Goal: Leave review/rating

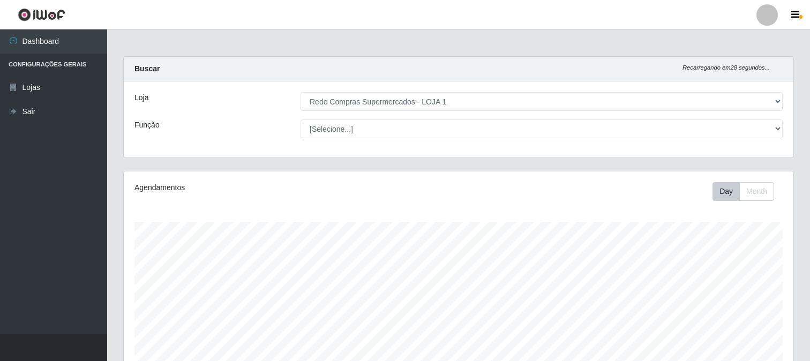
select select "158"
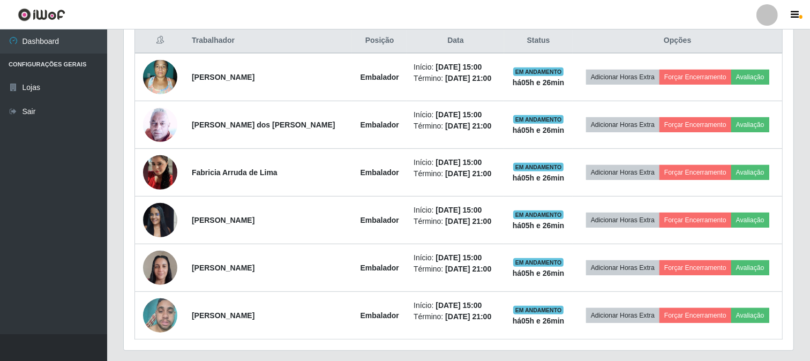
scroll to position [446, 0]
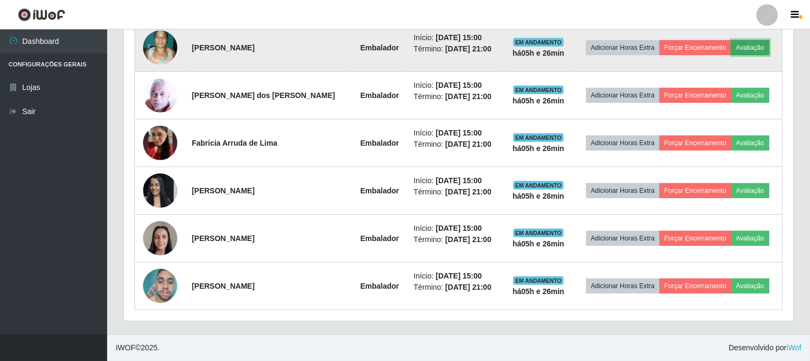
click at [749, 43] on button "Avaliação" at bounding box center [751, 47] width 38 height 15
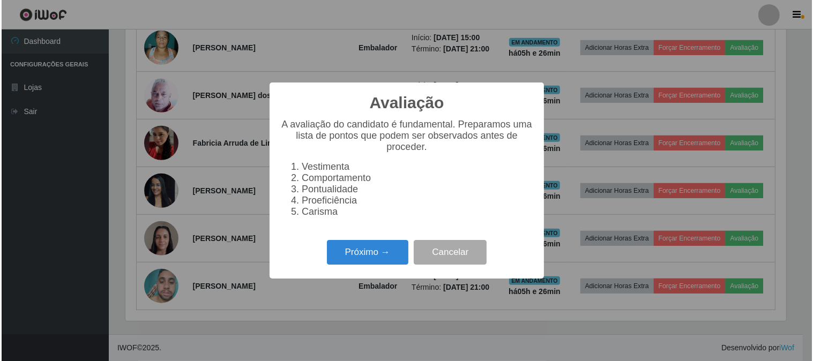
scroll to position [222, 663]
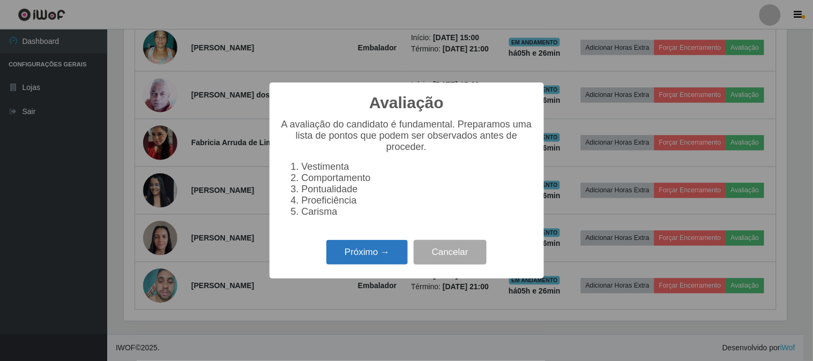
click at [378, 256] on button "Próximo →" at bounding box center [366, 252] width 81 height 25
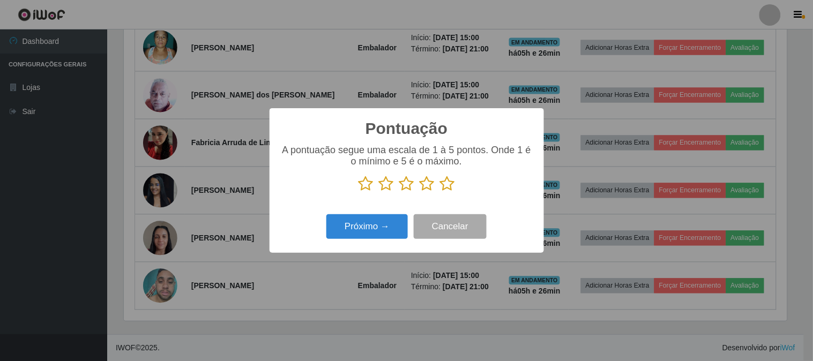
scroll to position [535696, 535255]
click at [445, 189] on icon at bounding box center [447, 184] width 15 height 16
click at [440, 192] on input "radio" at bounding box center [440, 192] width 0 height 0
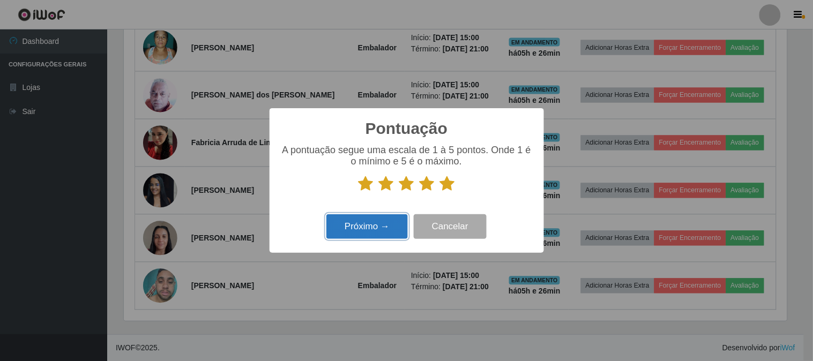
click at [393, 228] on button "Próximo →" at bounding box center [366, 226] width 81 height 25
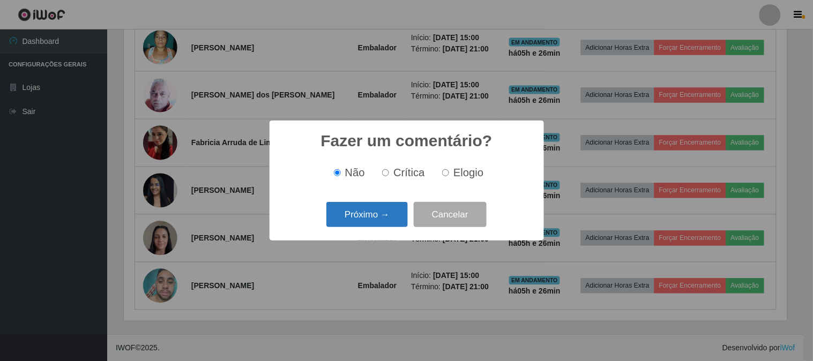
click at [390, 218] on button "Próximo →" at bounding box center [366, 214] width 81 height 25
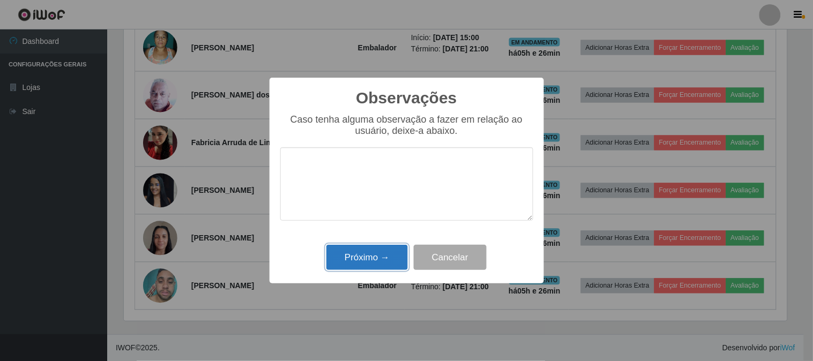
click at [375, 252] on button "Próximo →" at bounding box center [366, 257] width 81 height 25
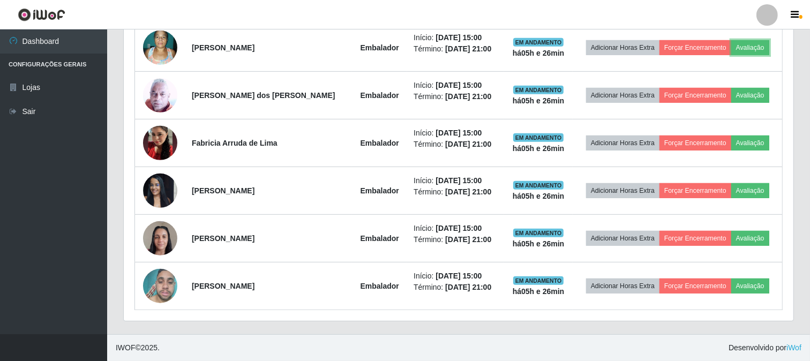
scroll to position [222, 670]
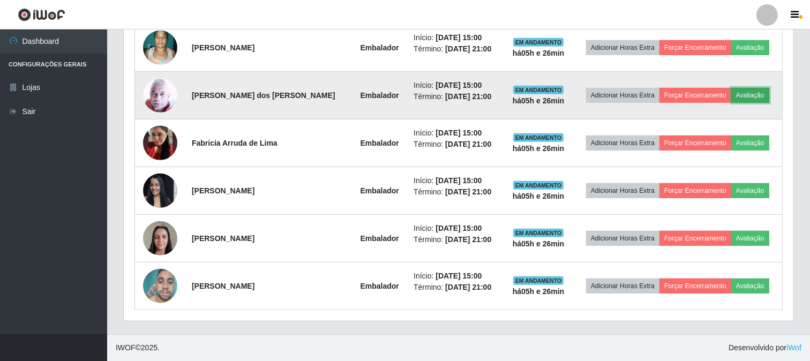
click at [746, 94] on button "Avaliação" at bounding box center [751, 95] width 38 height 15
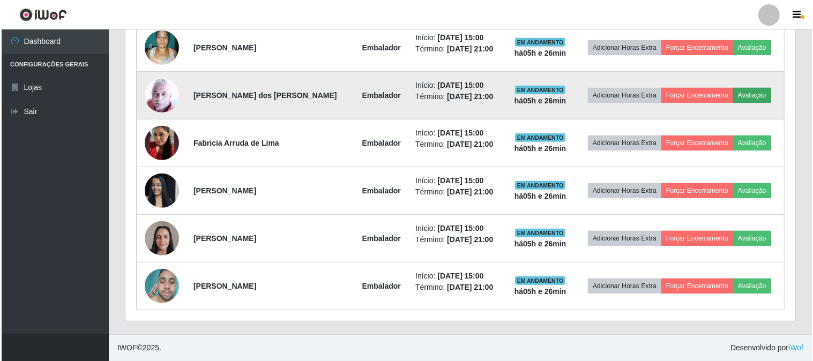
scroll to position [222, 663]
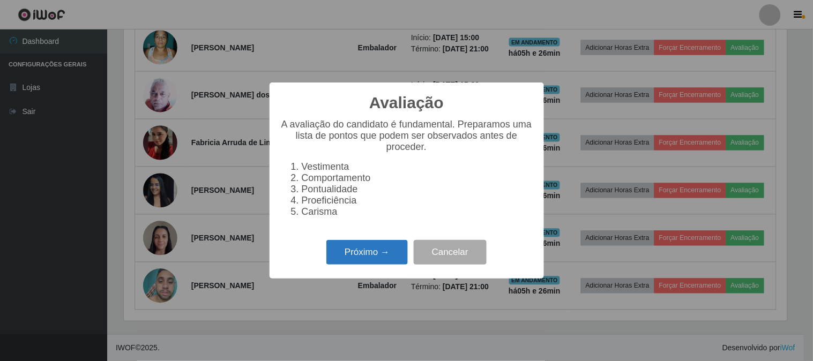
click at [355, 248] on button "Próximo →" at bounding box center [366, 252] width 81 height 25
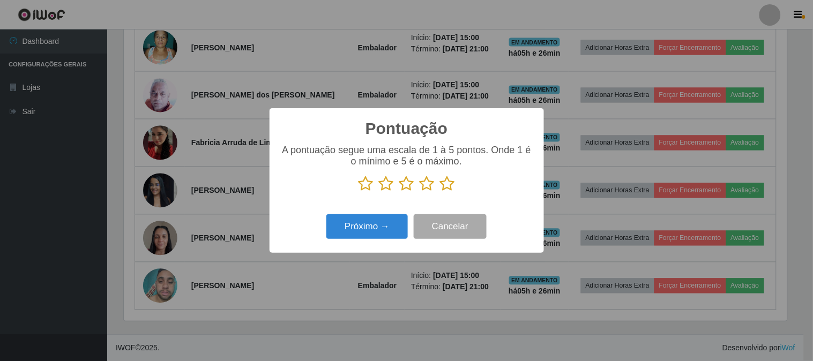
click at [453, 185] on icon at bounding box center [447, 184] width 15 height 16
click at [440, 192] on input "radio" at bounding box center [440, 192] width 0 height 0
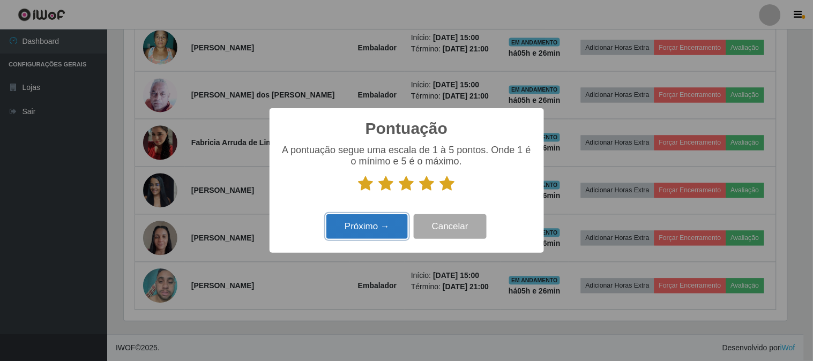
click at [377, 231] on button "Próximo →" at bounding box center [366, 226] width 81 height 25
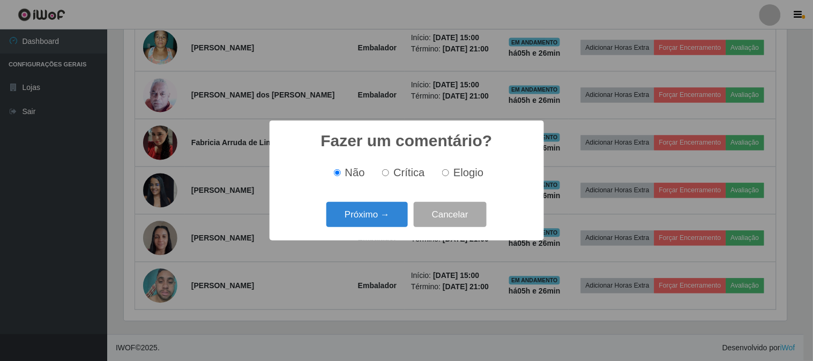
click at [377, 202] on div "Próximo → Cancelar" at bounding box center [406, 214] width 253 height 31
click at [377, 211] on button "Próximo →" at bounding box center [366, 214] width 81 height 25
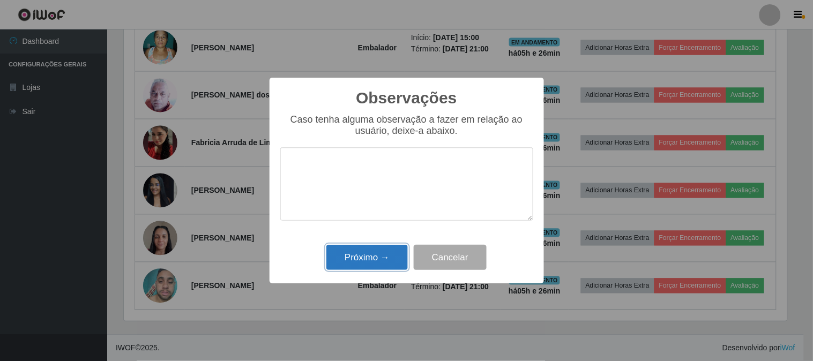
click at [377, 257] on button "Próximo →" at bounding box center [366, 257] width 81 height 25
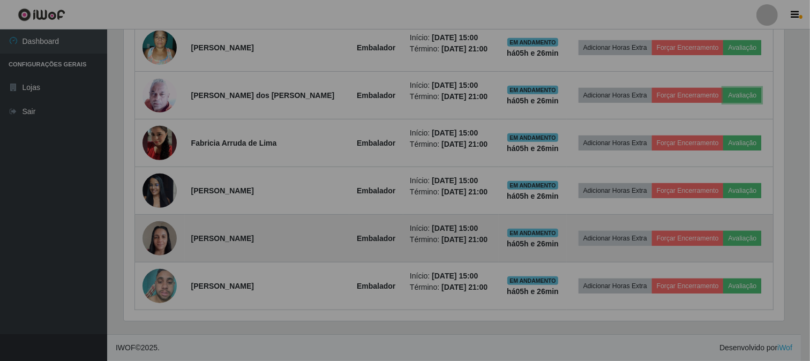
scroll to position [222, 670]
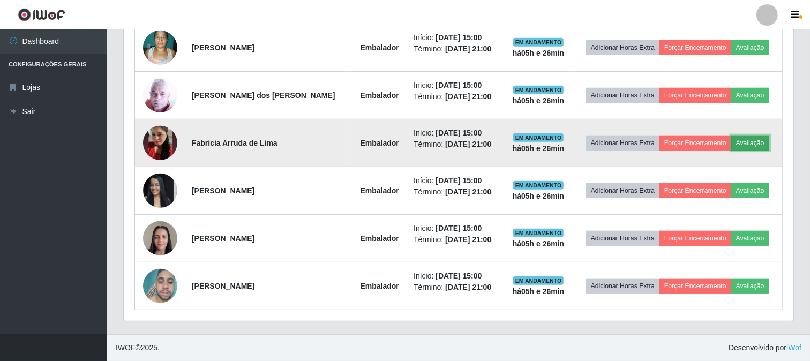
click at [759, 140] on button "Avaliação" at bounding box center [751, 143] width 38 height 15
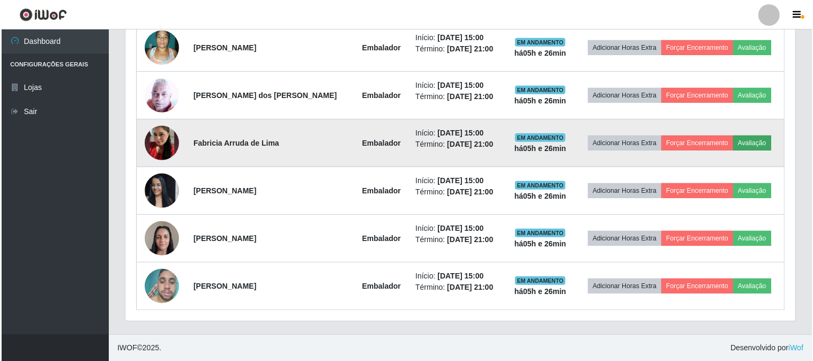
scroll to position [222, 663]
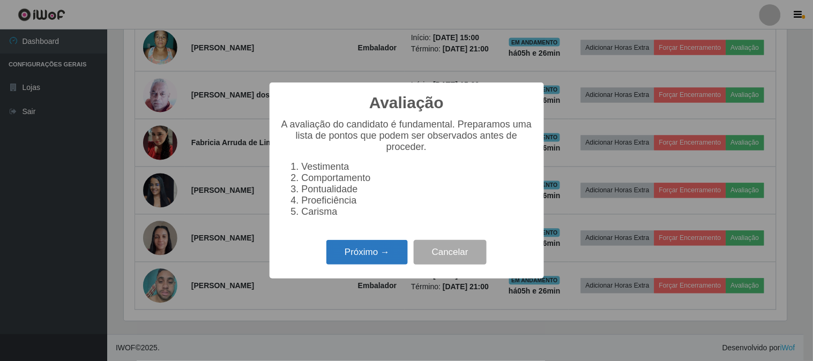
click at [363, 250] on button "Próximo →" at bounding box center [366, 252] width 81 height 25
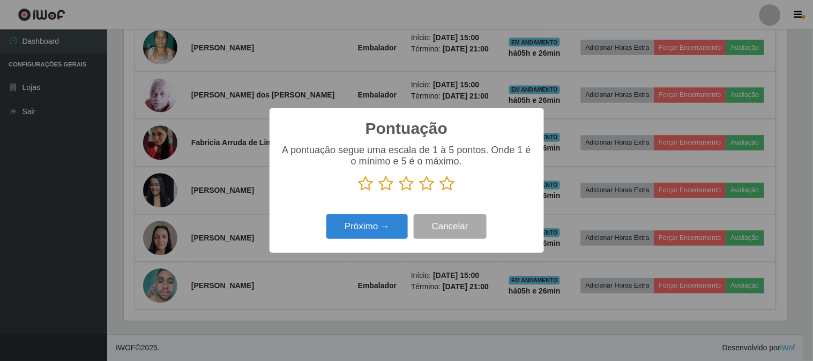
scroll to position [535696, 535255]
click at [446, 186] on icon at bounding box center [447, 184] width 15 height 16
click at [440, 192] on input "radio" at bounding box center [440, 192] width 0 height 0
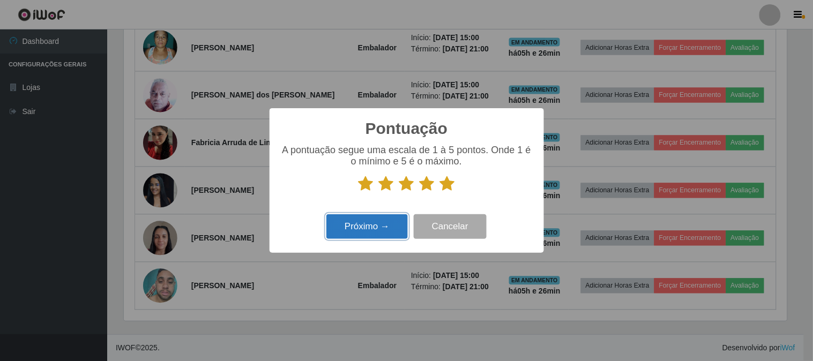
click at [375, 226] on button "Próximo →" at bounding box center [366, 226] width 81 height 25
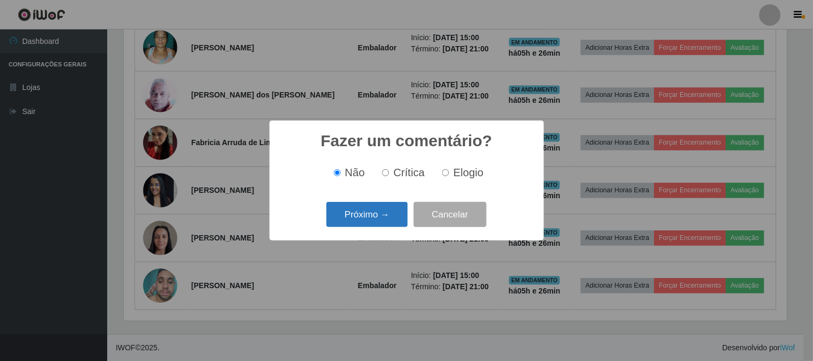
click at [376, 222] on button "Próximo →" at bounding box center [366, 214] width 81 height 25
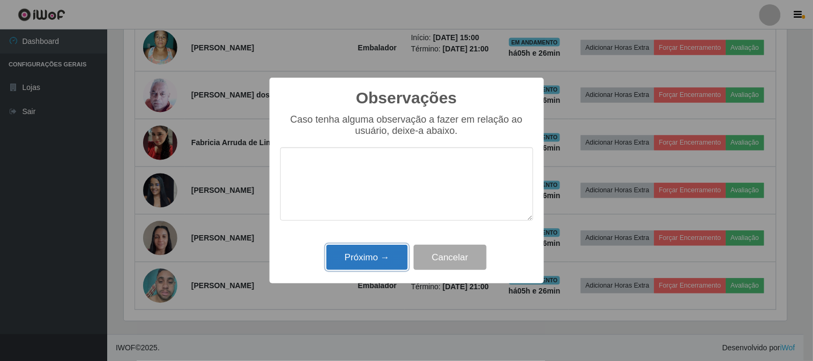
click at [370, 260] on button "Próximo →" at bounding box center [366, 257] width 81 height 25
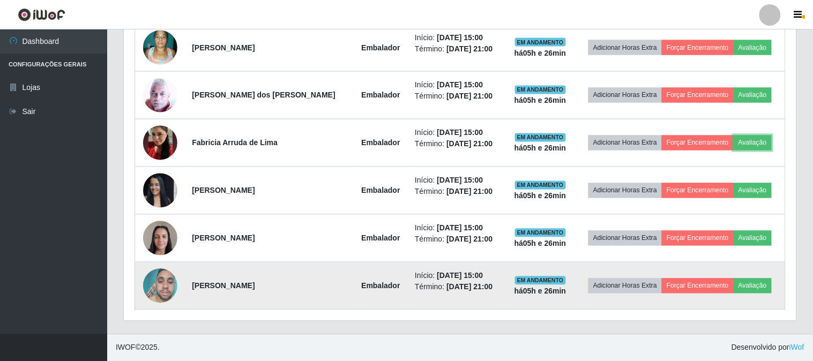
scroll to position [222, 670]
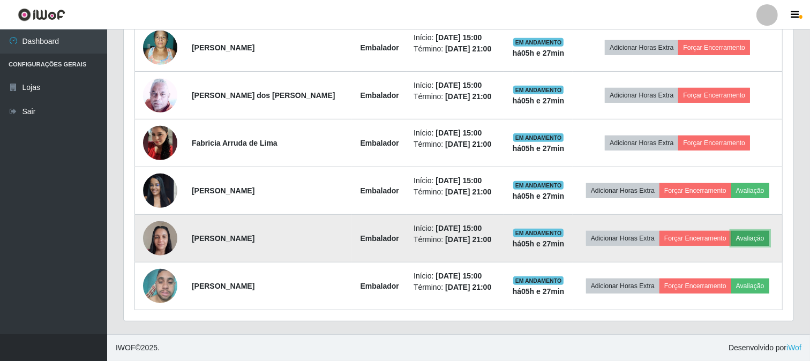
click at [745, 241] on button "Avaliação" at bounding box center [751, 238] width 38 height 15
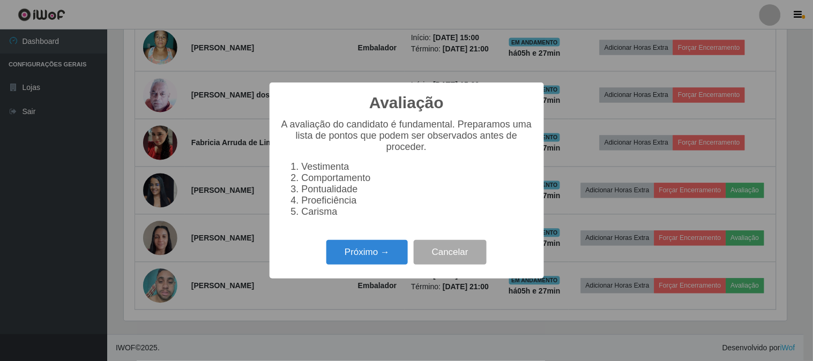
scroll to position [222, 663]
click at [377, 259] on button "Próximo →" at bounding box center [366, 252] width 81 height 25
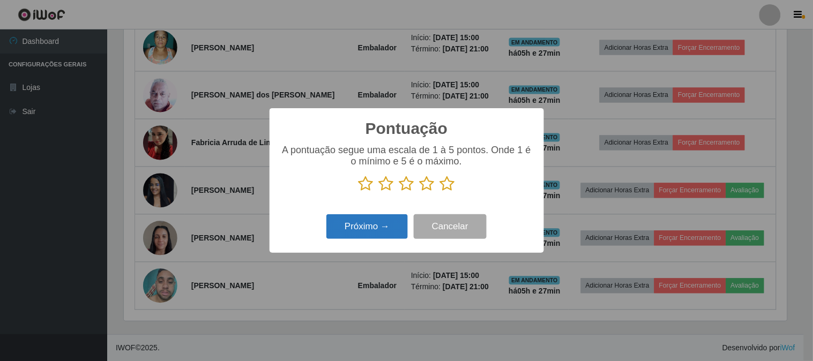
scroll to position [535696, 535255]
click at [447, 183] on icon at bounding box center [447, 184] width 15 height 16
click at [440, 192] on input "radio" at bounding box center [440, 192] width 0 height 0
click at [359, 226] on button "Próximo →" at bounding box center [366, 226] width 81 height 25
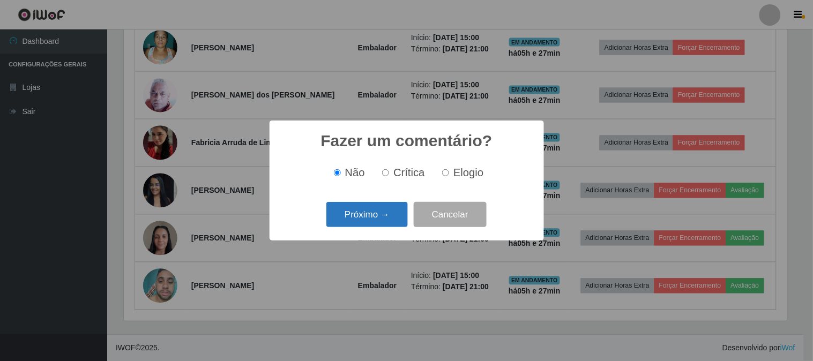
click at [373, 217] on button "Próximo →" at bounding box center [366, 214] width 81 height 25
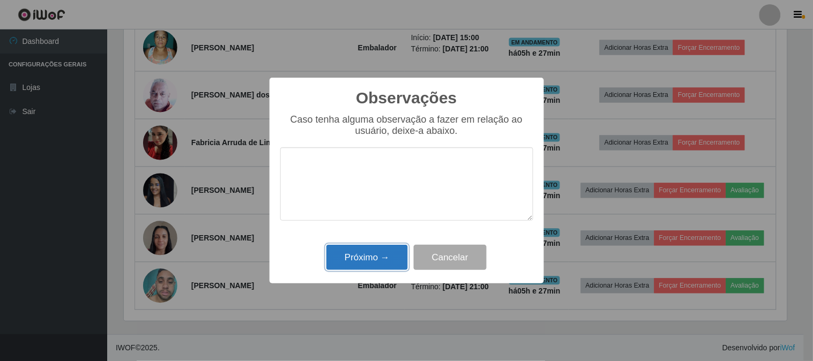
click at [370, 262] on button "Próximo →" at bounding box center [366, 257] width 81 height 25
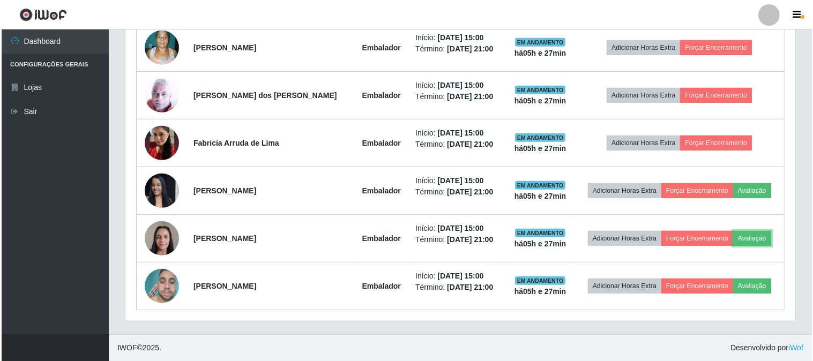
scroll to position [222, 670]
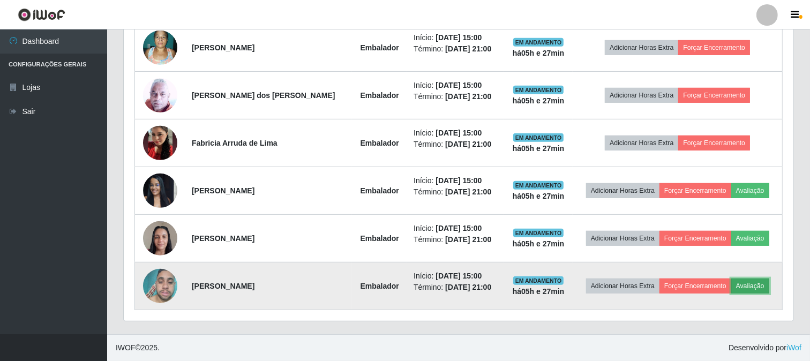
click at [761, 285] on button "Avaliação" at bounding box center [751, 286] width 38 height 15
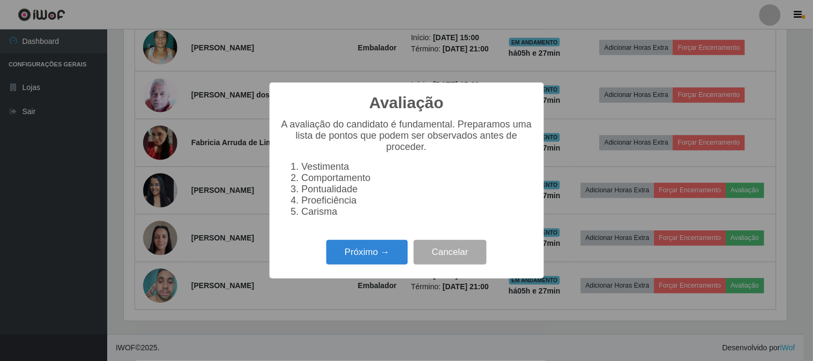
scroll to position [222, 663]
click at [384, 252] on button "Próximo →" at bounding box center [366, 252] width 81 height 25
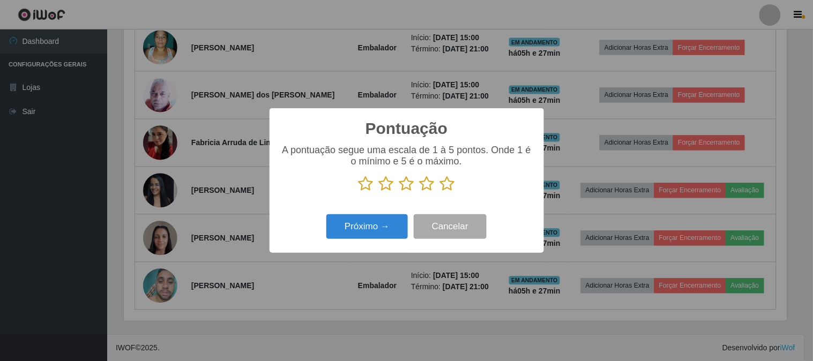
scroll to position [535696, 535255]
click at [443, 185] on icon at bounding box center [447, 184] width 15 height 16
click at [440, 192] on input "radio" at bounding box center [440, 192] width 0 height 0
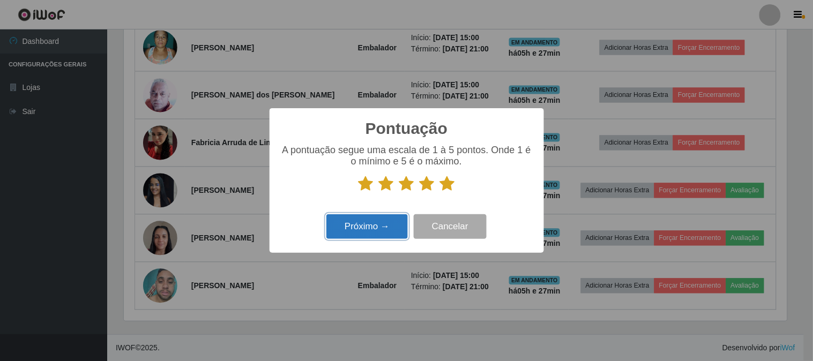
click at [393, 224] on button "Próximo →" at bounding box center [366, 226] width 81 height 25
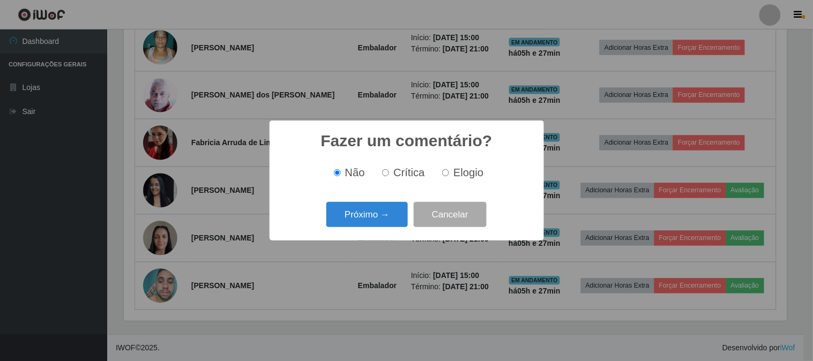
click at [393, 224] on button "Próximo →" at bounding box center [366, 214] width 81 height 25
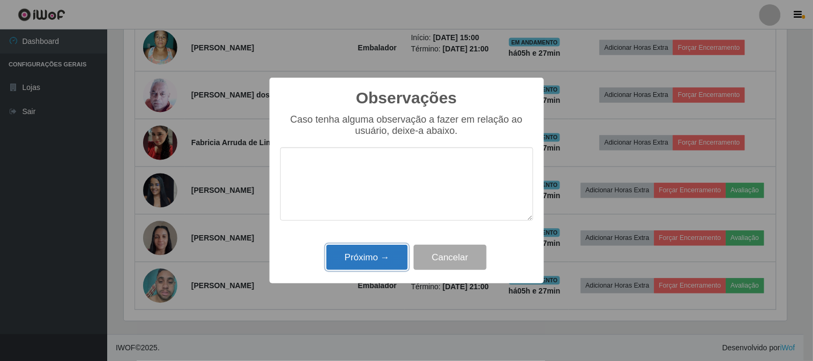
click at [389, 253] on button "Próximo →" at bounding box center [366, 257] width 81 height 25
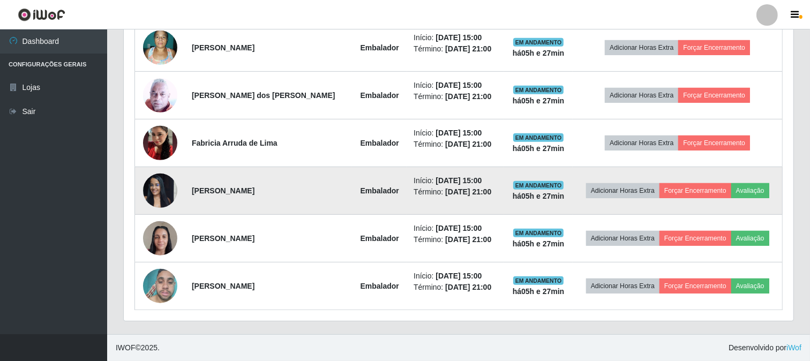
scroll to position [222, 670]
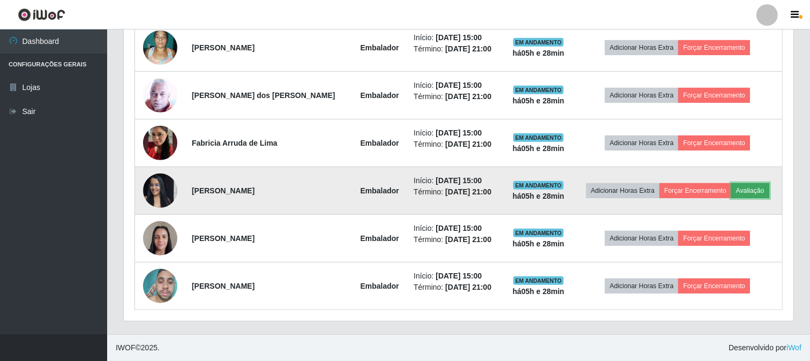
click at [747, 188] on button "Avaliação" at bounding box center [751, 190] width 38 height 15
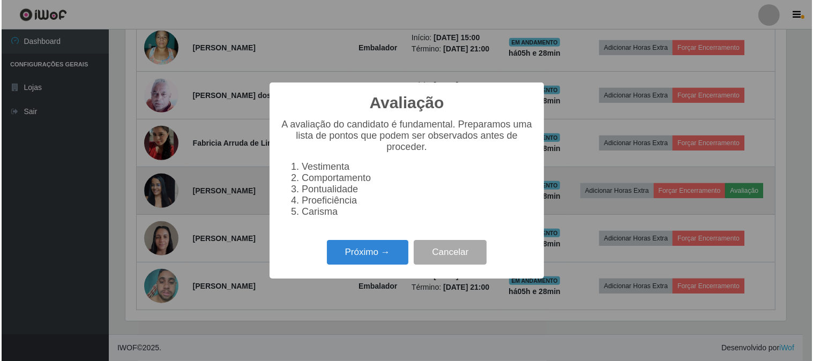
scroll to position [222, 663]
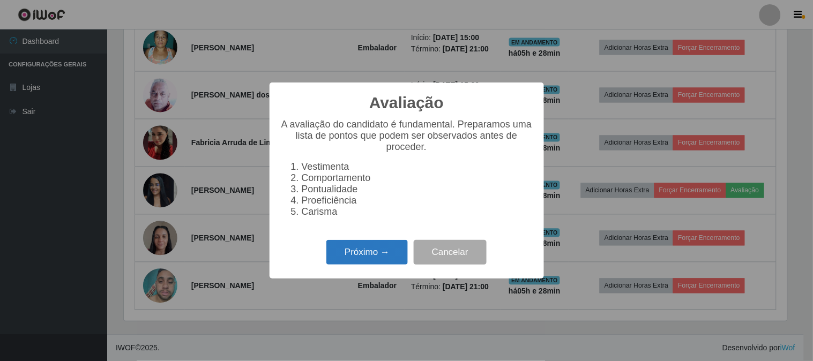
click at [367, 247] on button "Próximo →" at bounding box center [366, 252] width 81 height 25
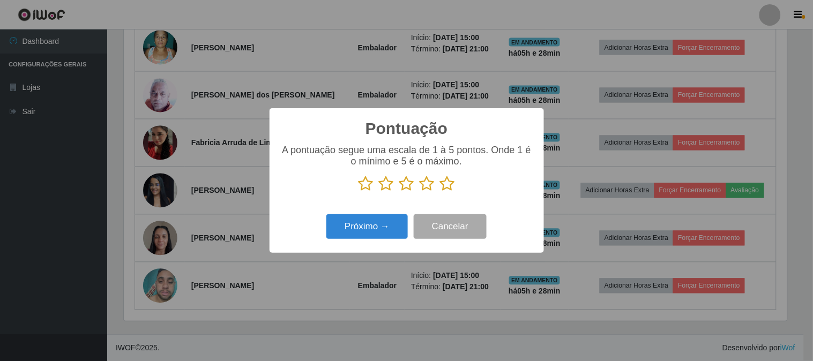
scroll to position [535696, 535255]
click at [445, 185] on icon at bounding box center [447, 184] width 15 height 16
click at [440, 192] on input "radio" at bounding box center [440, 192] width 0 height 0
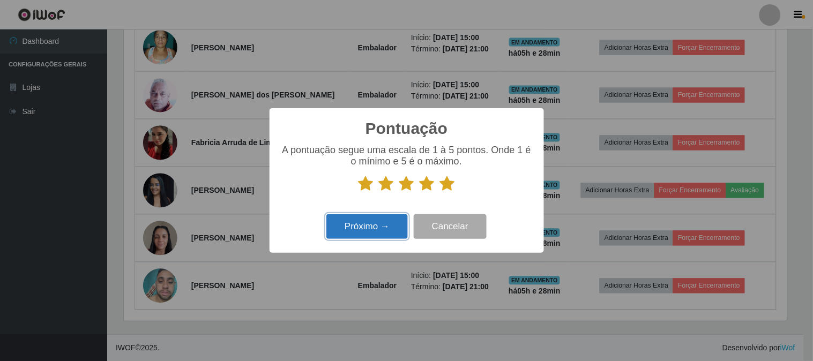
click at [365, 220] on button "Próximo →" at bounding box center [366, 226] width 81 height 25
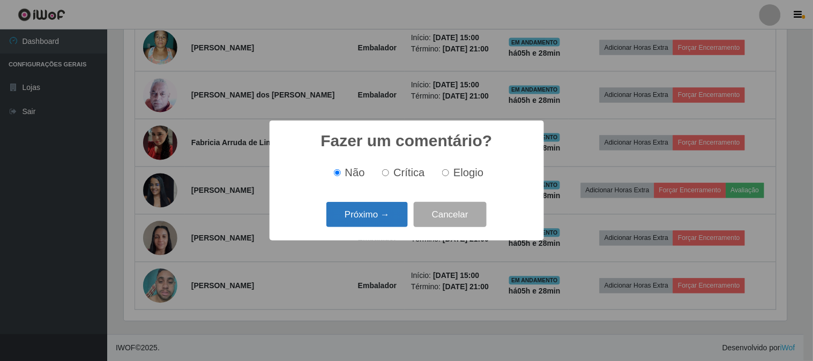
click at [377, 218] on button "Próximo →" at bounding box center [366, 214] width 81 height 25
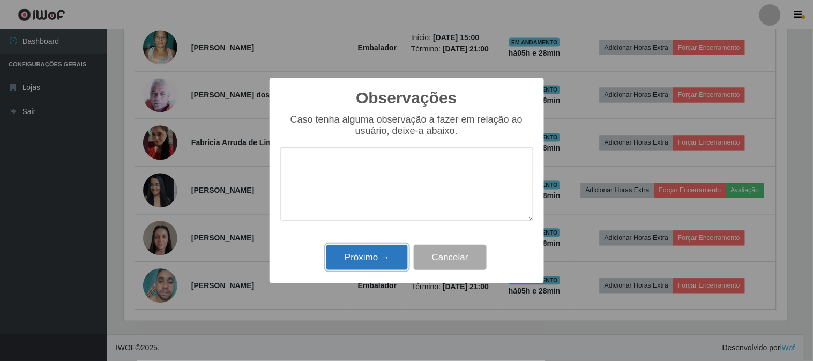
click at [371, 255] on button "Próximo →" at bounding box center [366, 257] width 81 height 25
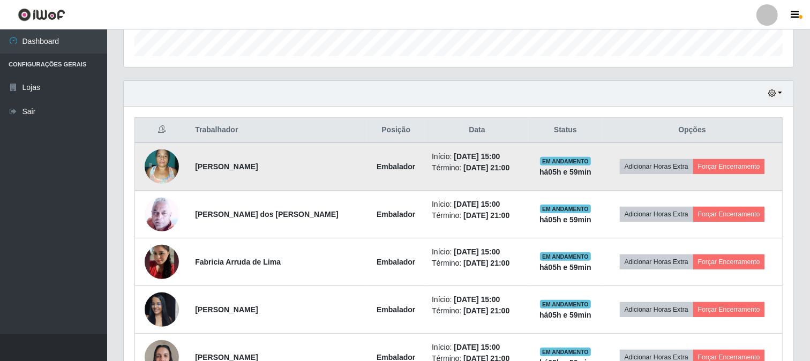
scroll to position [446, 0]
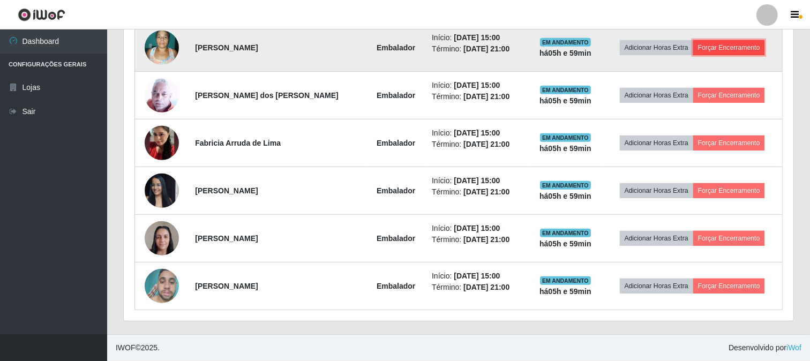
click at [698, 46] on button "Forçar Encerramento" at bounding box center [729, 47] width 72 height 15
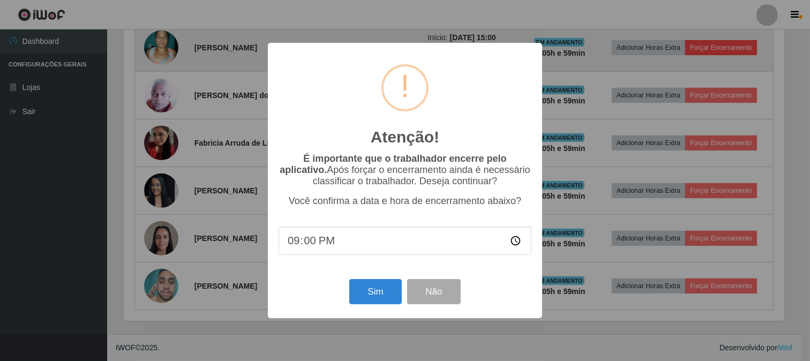
scroll to position [222, 663]
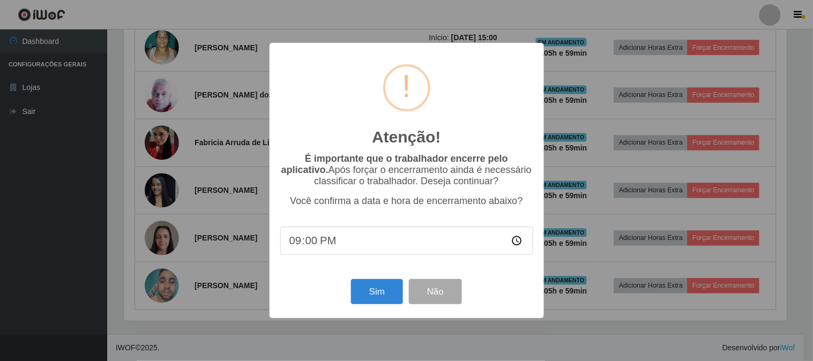
click at [377, 281] on div "Sim Não" at bounding box center [406, 292] width 253 height 31
click at [377, 286] on button "Sim" at bounding box center [377, 291] width 52 height 25
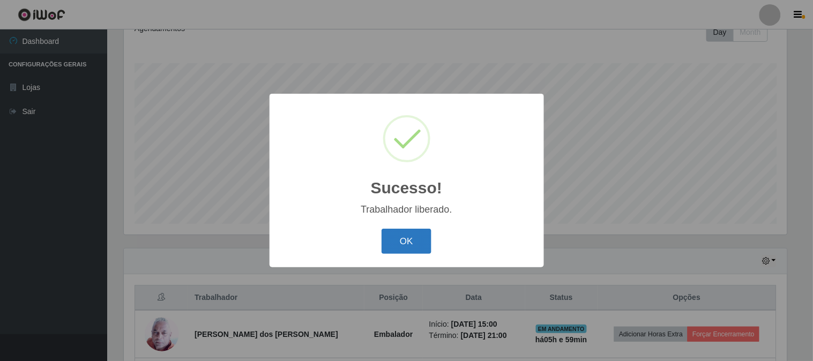
click at [410, 236] on button "OK" at bounding box center [407, 241] width 50 height 25
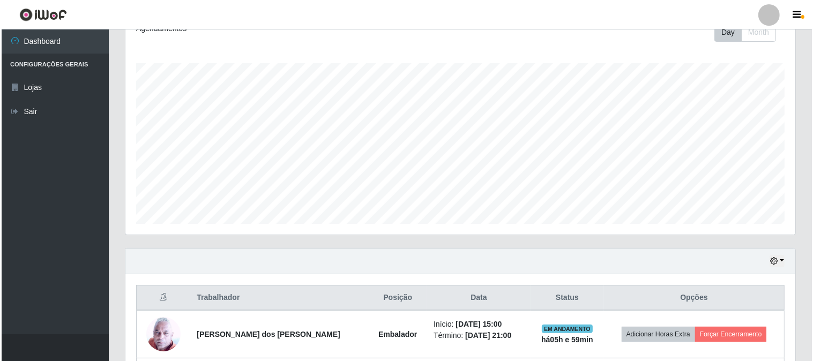
scroll to position [338, 0]
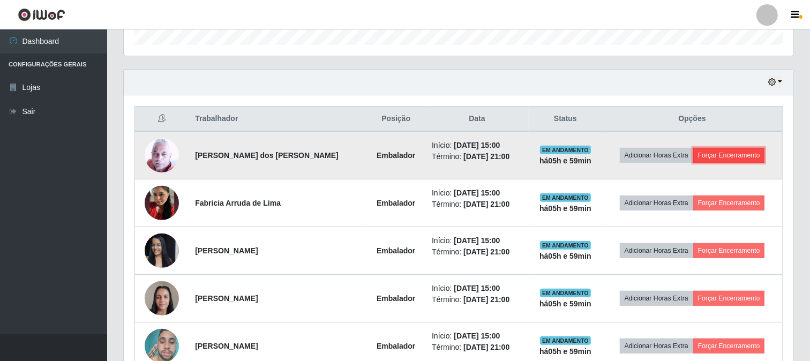
click at [743, 157] on button "Forçar Encerramento" at bounding box center [729, 155] width 72 height 15
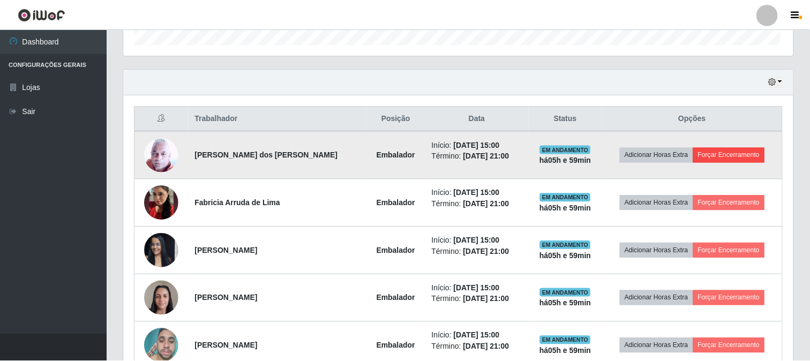
scroll to position [222, 663]
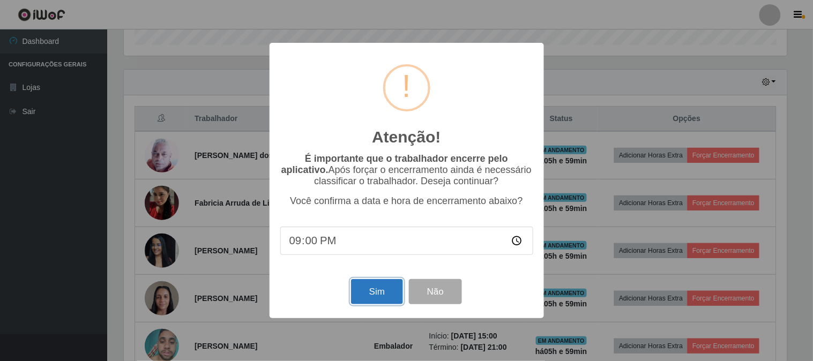
click at [372, 292] on button "Sim" at bounding box center [377, 291] width 52 height 25
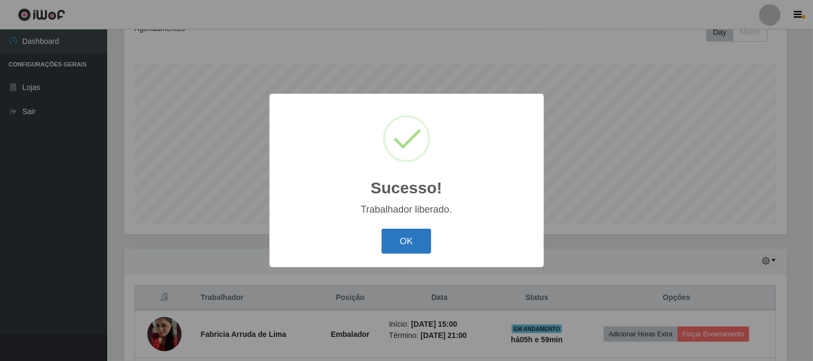
click at [409, 247] on button "OK" at bounding box center [407, 241] width 50 height 25
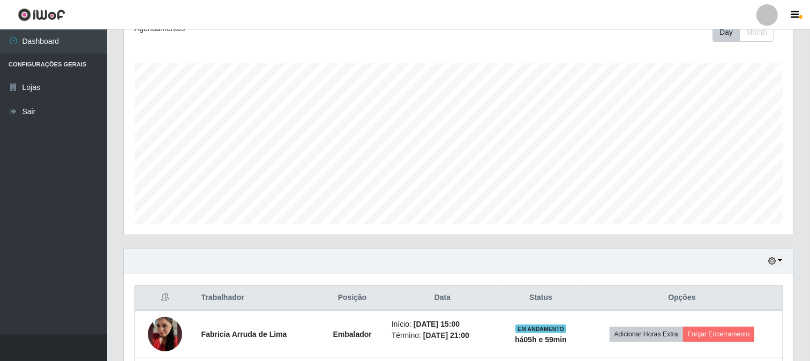
scroll to position [350, 0]
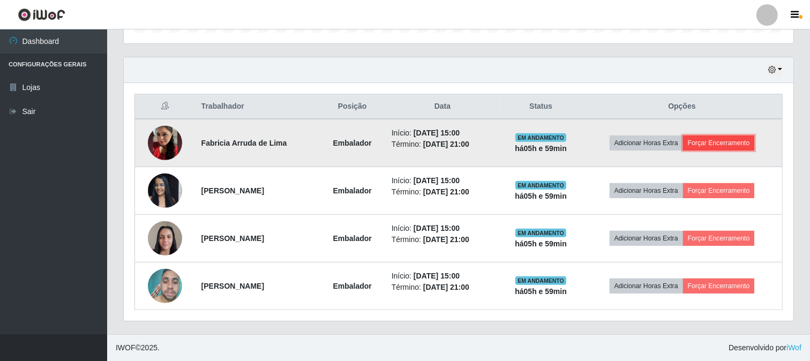
click at [752, 149] on button "Forçar Encerramento" at bounding box center [719, 143] width 72 height 15
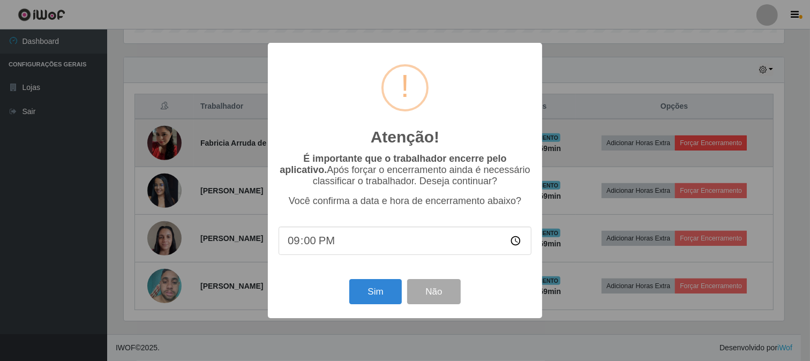
scroll to position [222, 663]
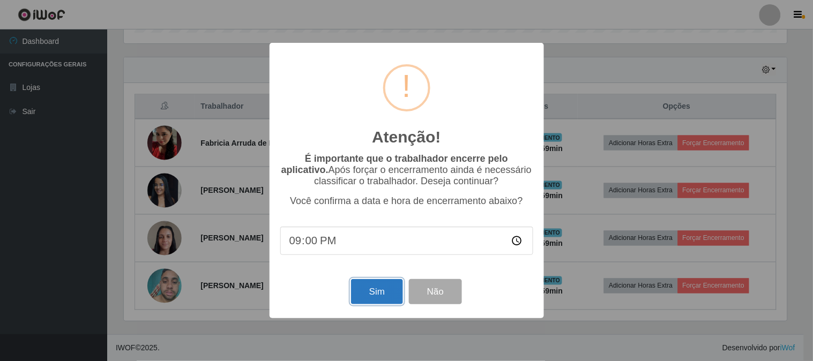
click at [365, 302] on button "Sim" at bounding box center [377, 291] width 52 height 25
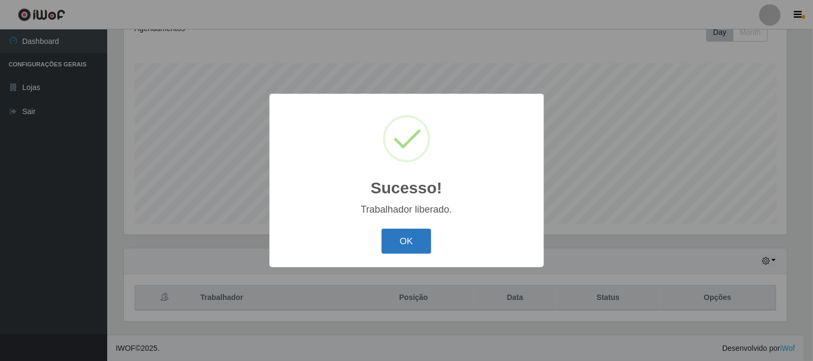
click at [402, 247] on button "OK" at bounding box center [407, 241] width 50 height 25
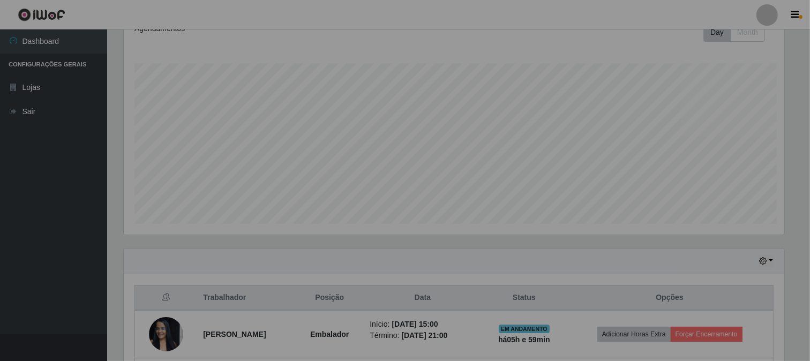
scroll to position [0, 0]
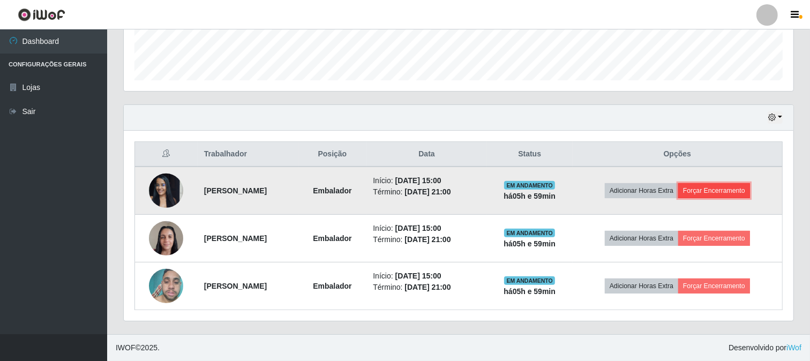
click at [727, 191] on button "Forçar Encerramento" at bounding box center [714, 190] width 72 height 15
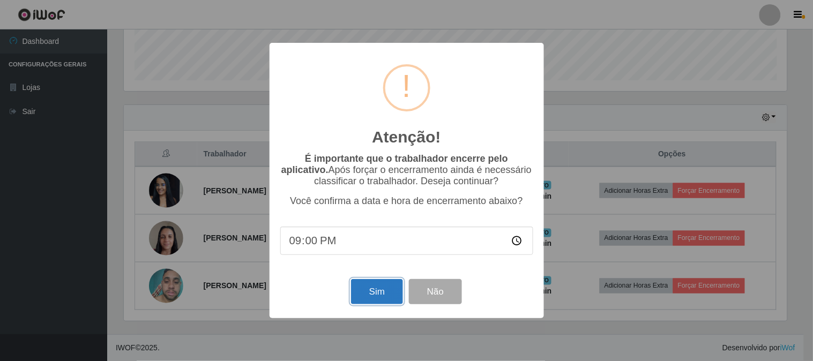
click at [385, 293] on button "Sim" at bounding box center [377, 291] width 52 height 25
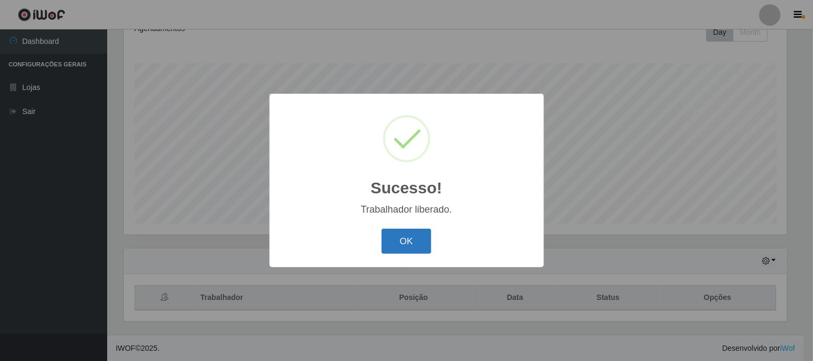
click at [421, 244] on button "OK" at bounding box center [407, 241] width 50 height 25
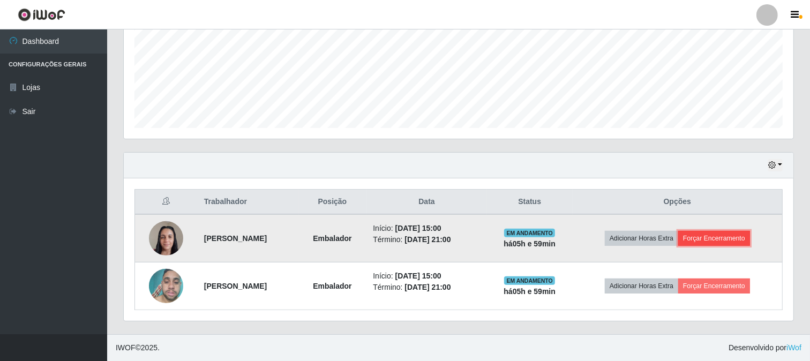
click at [711, 238] on button "Forçar Encerramento" at bounding box center [714, 238] width 72 height 15
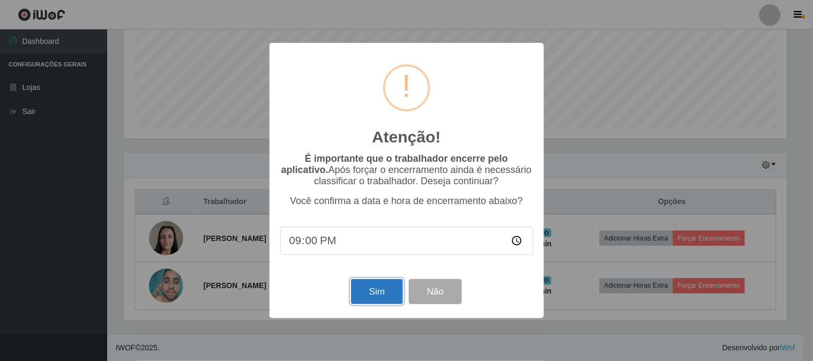
click at [371, 292] on button "Sim" at bounding box center [377, 291] width 52 height 25
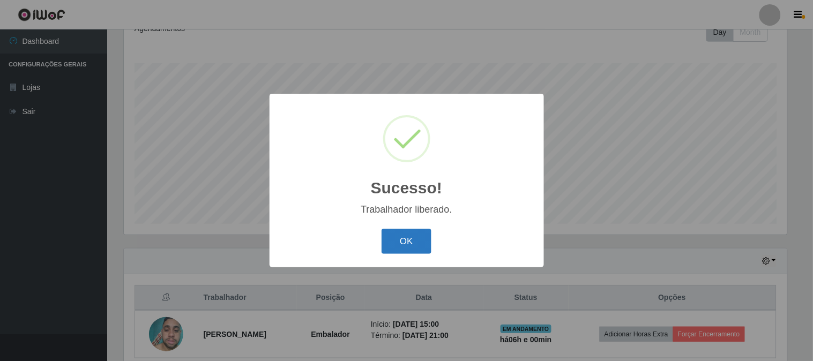
click at [404, 242] on button "OK" at bounding box center [407, 241] width 50 height 25
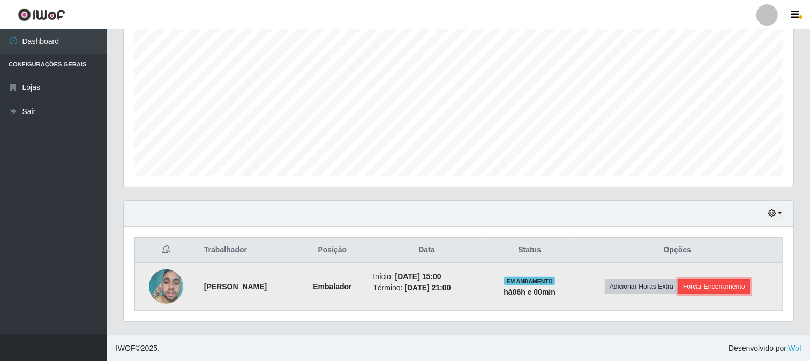
click at [705, 282] on button "Forçar Encerramento" at bounding box center [714, 286] width 72 height 15
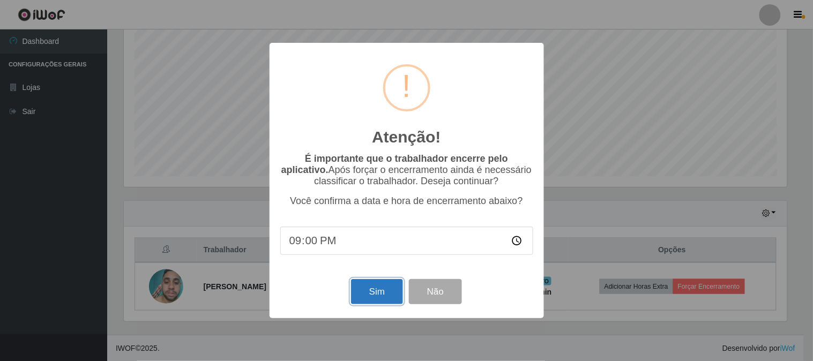
click at [379, 296] on button "Sim" at bounding box center [377, 291] width 52 height 25
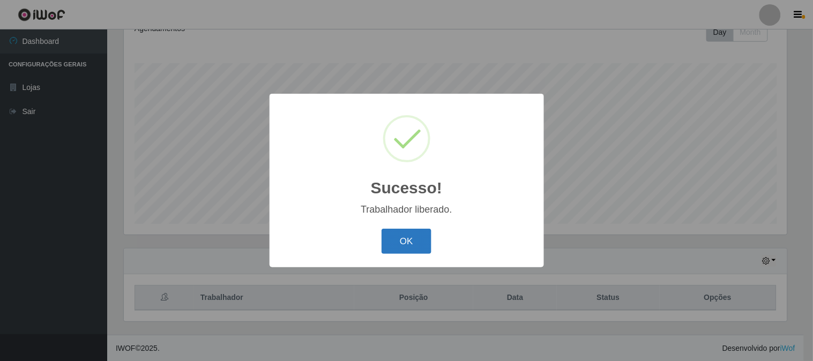
click at [423, 239] on button "OK" at bounding box center [407, 241] width 50 height 25
